Goal: Task Accomplishment & Management: Manage account settings

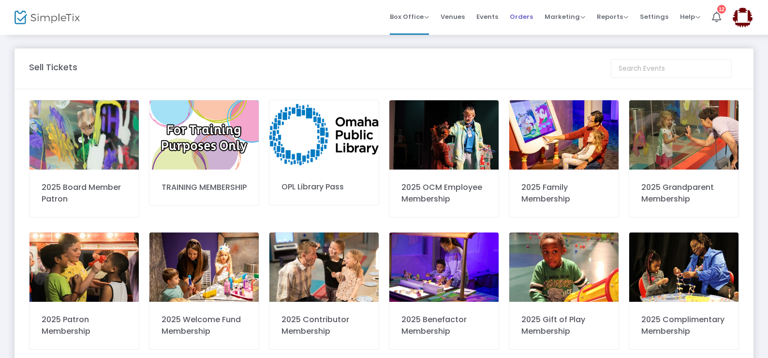
click at [525, 16] on span "Orders" at bounding box center [521, 16] width 23 height 25
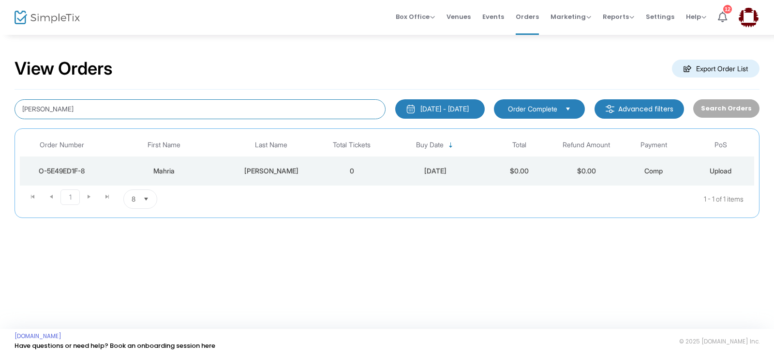
drag, startPoint x: 109, startPoint y: 115, endPoint x: 0, endPoint y: 102, distance: 110.1
click at [0, 103] on div "View Orders Export Order List [PERSON_NAME] [DATE] - [DATE] Last 30 Days [DATE]…" at bounding box center [387, 143] width 774 height 218
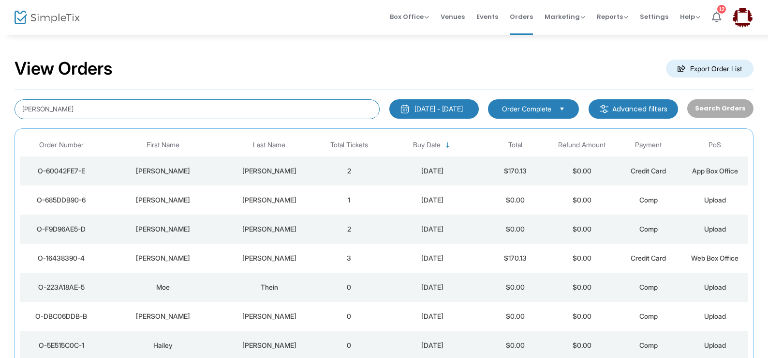
click at [17, 106] on input "[PERSON_NAME]" at bounding box center [197, 109] width 365 height 20
click at [26, 107] on input "[PERSON_NAME]" at bounding box center [197, 109] width 365 height 20
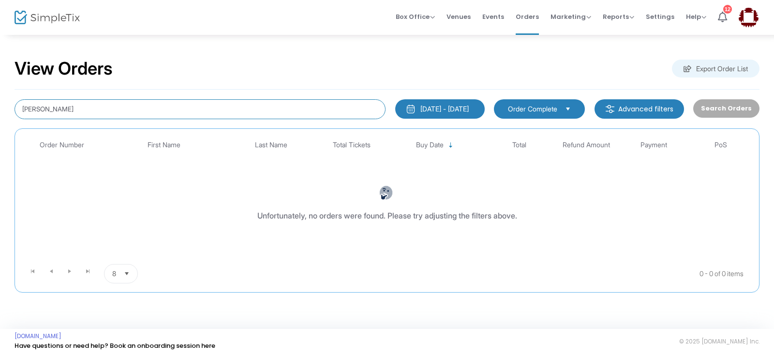
click at [24, 111] on input "[PERSON_NAME]" at bounding box center [200, 109] width 371 height 20
type input "[PERSON_NAME]"
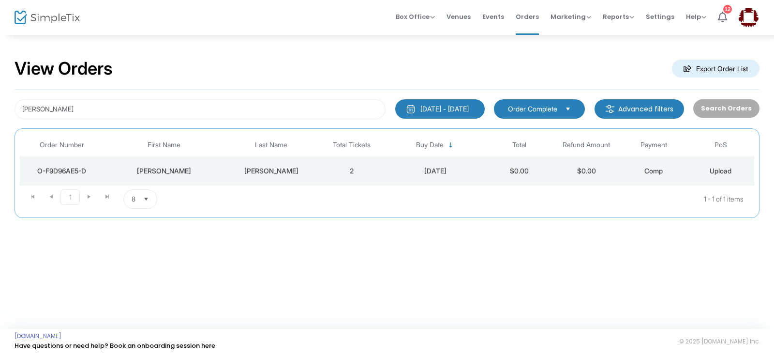
click at [183, 177] on td "[PERSON_NAME]" at bounding box center [164, 170] width 121 height 29
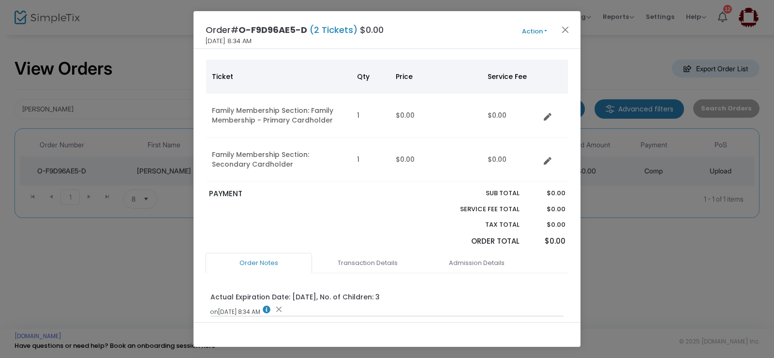
scroll to position [97, 0]
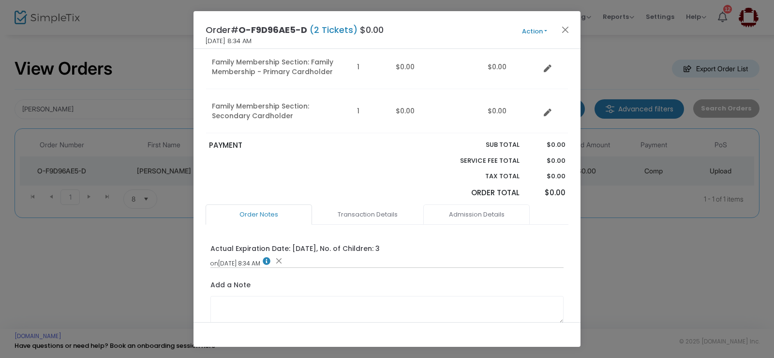
click at [466, 211] on link "Admission Details" at bounding box center [476, 214] width 106 height 20
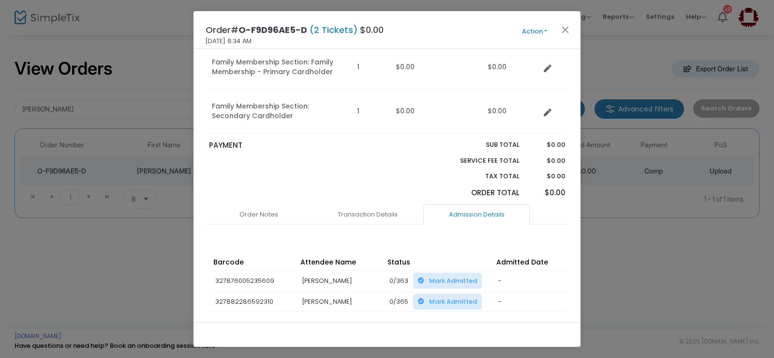
scroll to position [143, 0]
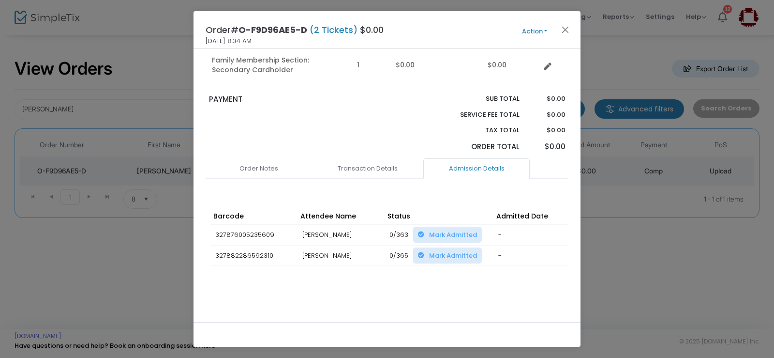
click at [320, 282] on div "Barcode Attendee Name Status Admitted Date Scan Details Change Expiration Date …" at bounding box center [387, 245] width 363 height 97
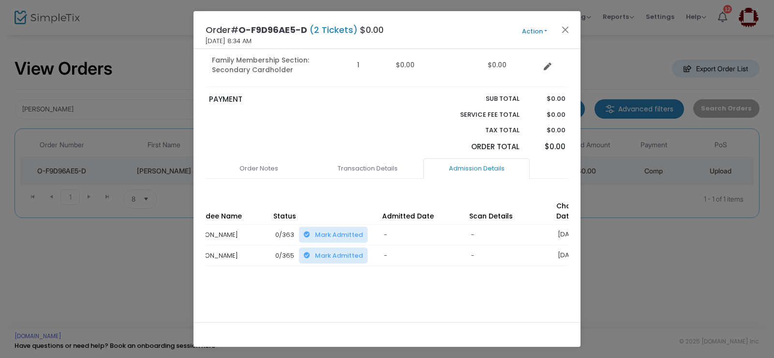
scroll to position [0, 197]
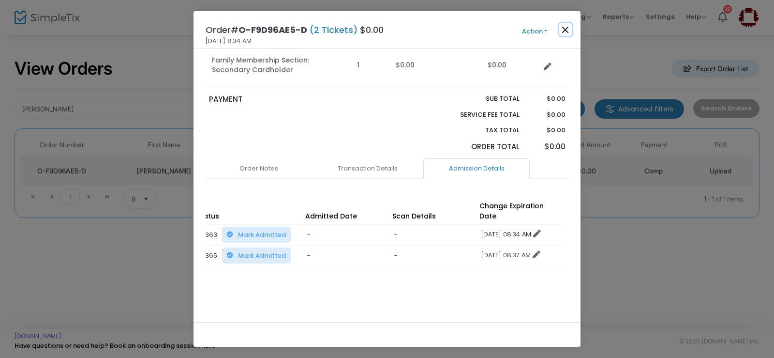
click at [564, 32] on button "Close" at bounding box center [565, 29] width 13 height 13
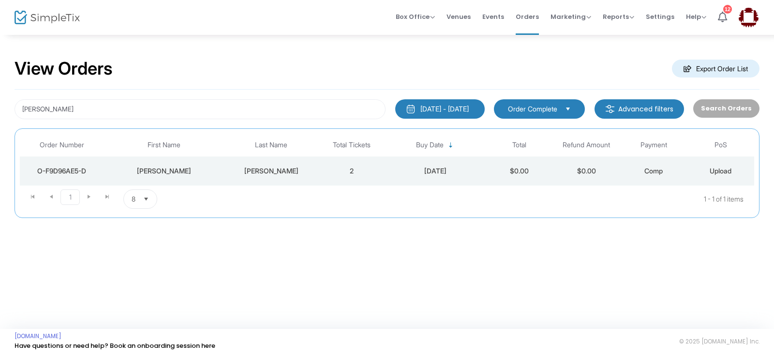
click at [59, 164] on td "O-F9D96AE5-D" at bounding box center [62, 170] width 84 height 29
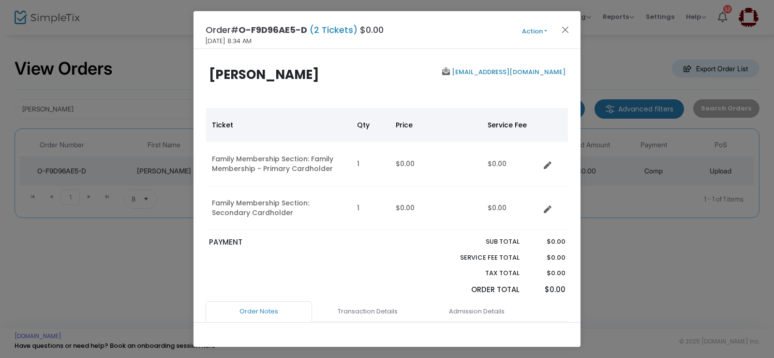
click at [533, 30] on button "Action" at bounding box center [535, 31] width 58 height 11
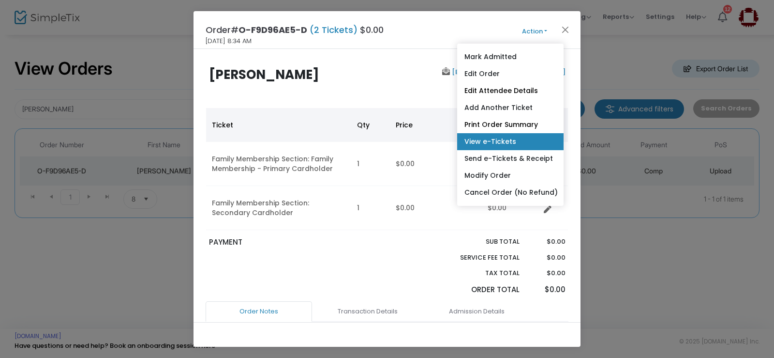
click at [512, 143] on link "View e-Tickets" at bounding box center [510, 141] width 106 height 17
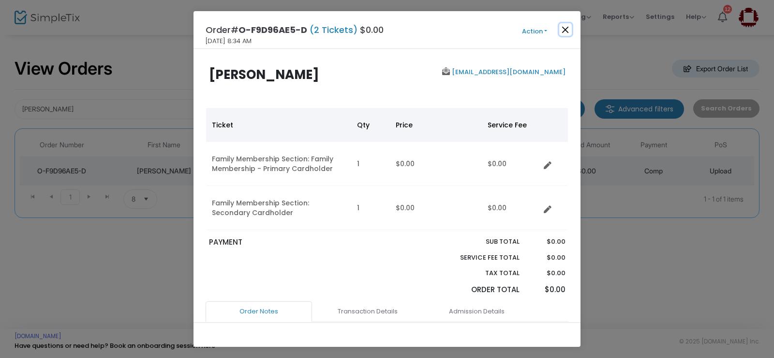
click at [561, 24] on button "Close" at bounding box center [565, 29] width 13 height 13
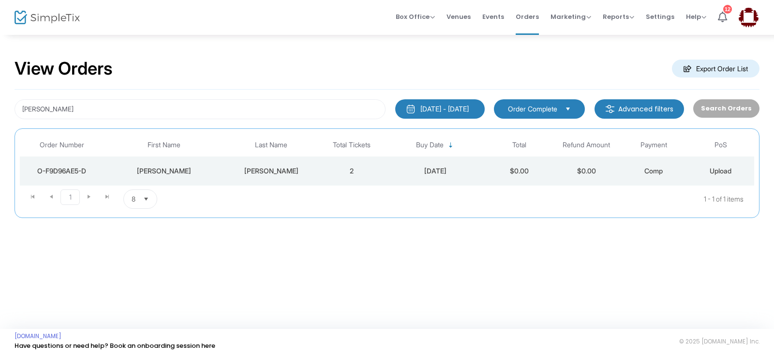
click at [157, 169] on div "[PERSON_NAME]" at bounding box center [164, 171] width 116 height 10
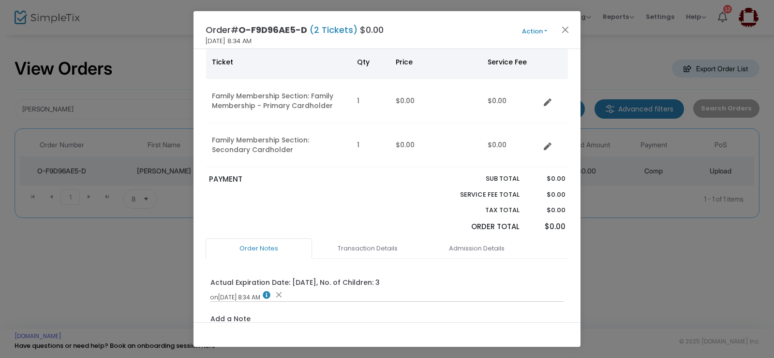
scroll to position [48, 0]
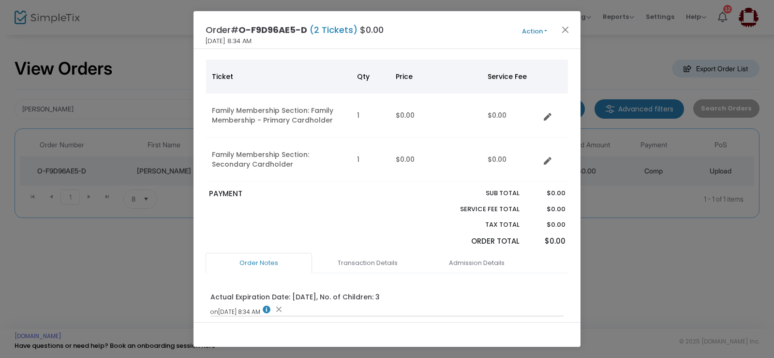
click at [524, 35] on button "Action" at bounding box center [535, 31] width 58 height 11
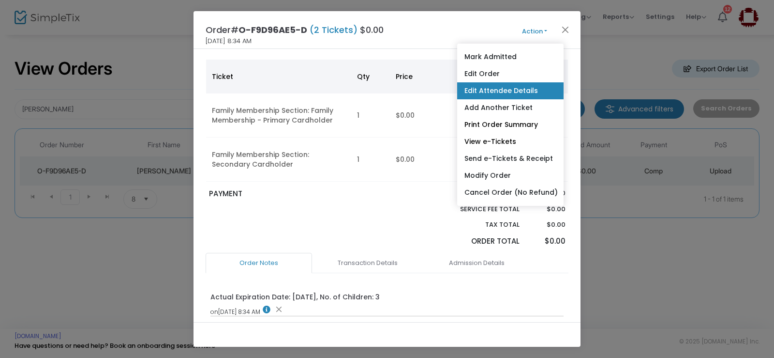
click at [505, 90] on link "Edit Attendee Details" at bounding box center [510, 90] width 106 height 17
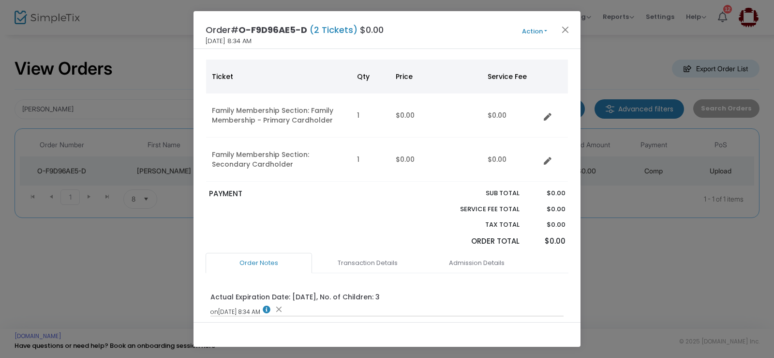
click at [525, 30] on button "Action" at bounding box center [535, 31] width 58 height 11
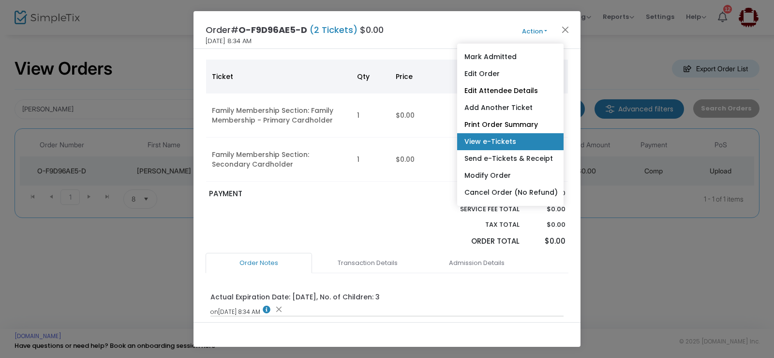
click at [501, 145] on link "View e-Tickets" at bounding box center [510, 141] width 106 height 17
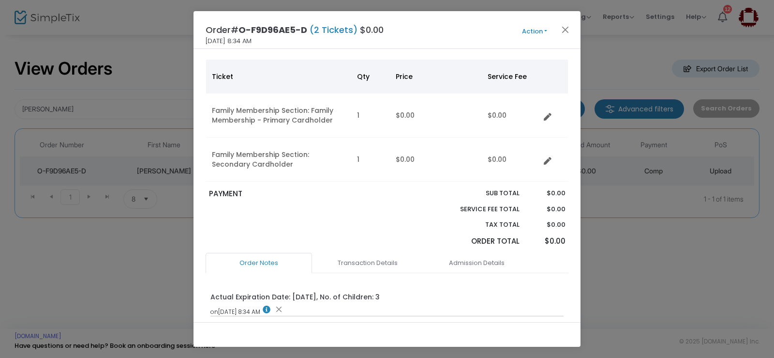
click at [639, 318] on ngb-modal-window "Order# O-F9D96AE5-D (2 Tickets) $0.00 [DATE] 8:34 AM Action Mark Admitted Edit …" at bounding box center [387, 179] width 774 height 358
click at [527, 32] on button "Action" at bounding box center [535, 31] width 58 height 11
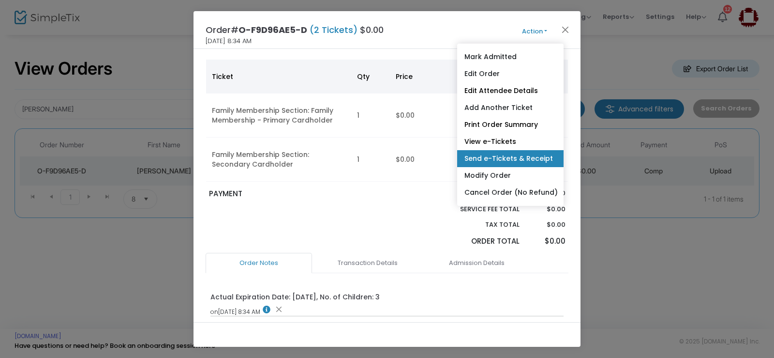
click at [502, 159] on link "Send e-Tickets & Receipt" at bounding box center [510, 158] width 106 height 17
type input "[EMAIL_ADDRESS][DOMAIN_NAME]"
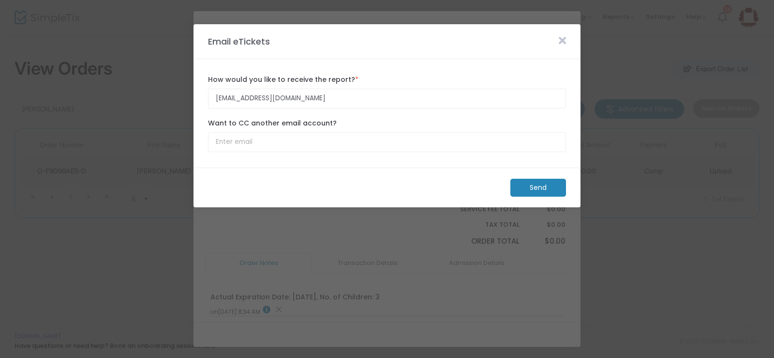
click at [532, 185] on m-button "Send" at bounding box center [539, 188] width 56 height 18
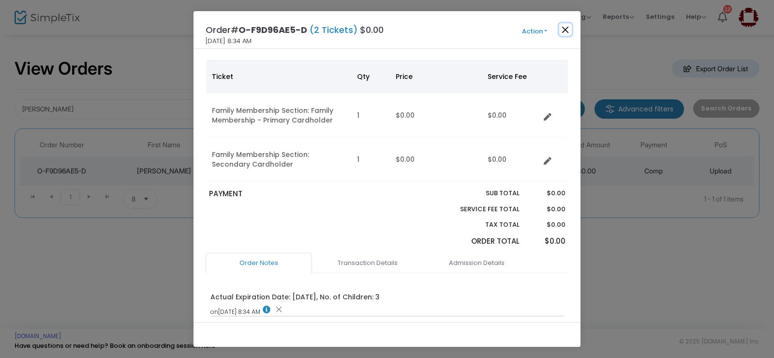
click at [565, 27] on button "Close" at bounding box center [565, 29] width 13 height 13
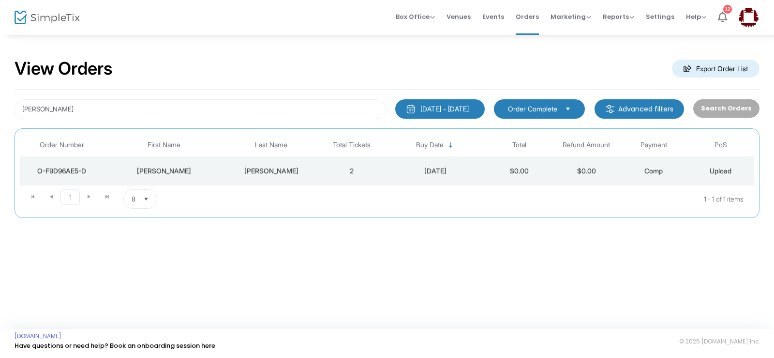
click at [447, 281] on div "View Orders Export Order List [PERSON_NAME] [DATE] - [DATE] Last 30 Days [DATE]…" at bounding box center [387, 181] width 774 height 295
